Goal: Check status

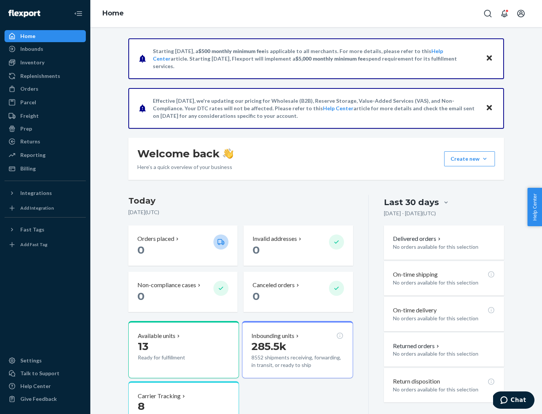
click at [485, 159] on button "Create new Create new inbound Create new order Create new product" at bounding box center [469, 158] width 51 height 15
click at [31, 49] on div "Inbounds" at bounding box center [31, 49] width 23 height 8
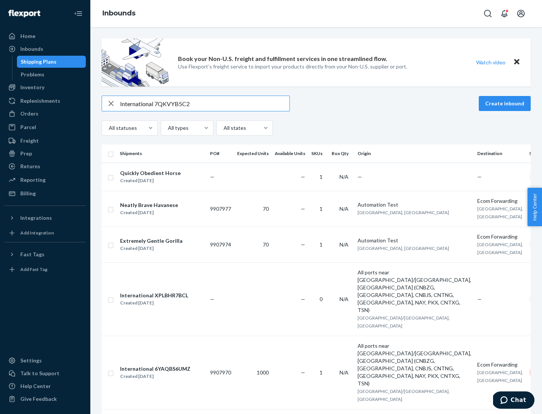
type input "International 7QKVYB5C29"
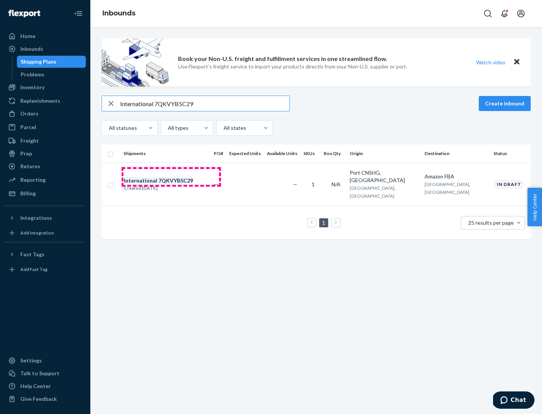
click at [171, 184] on div "Created [DATE]" at bounding box center [158, 188] width 69 height 8
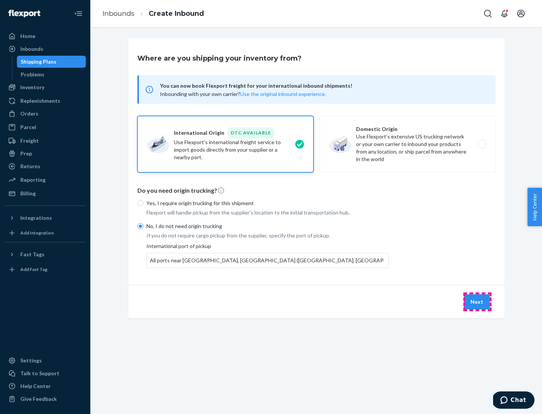
click at [477, 301] on button "Next" at bounding box center [477, 301] width 26 height 15
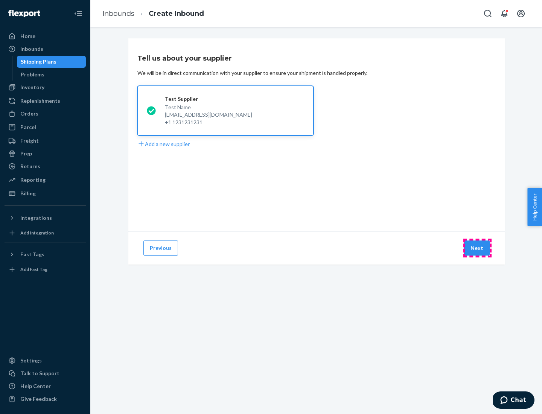
click at [477, 248] on button "Next" at bounding box center [477, 247] width 26 height 15
